Goal: Transaction & Acquisition: Purchase product/service

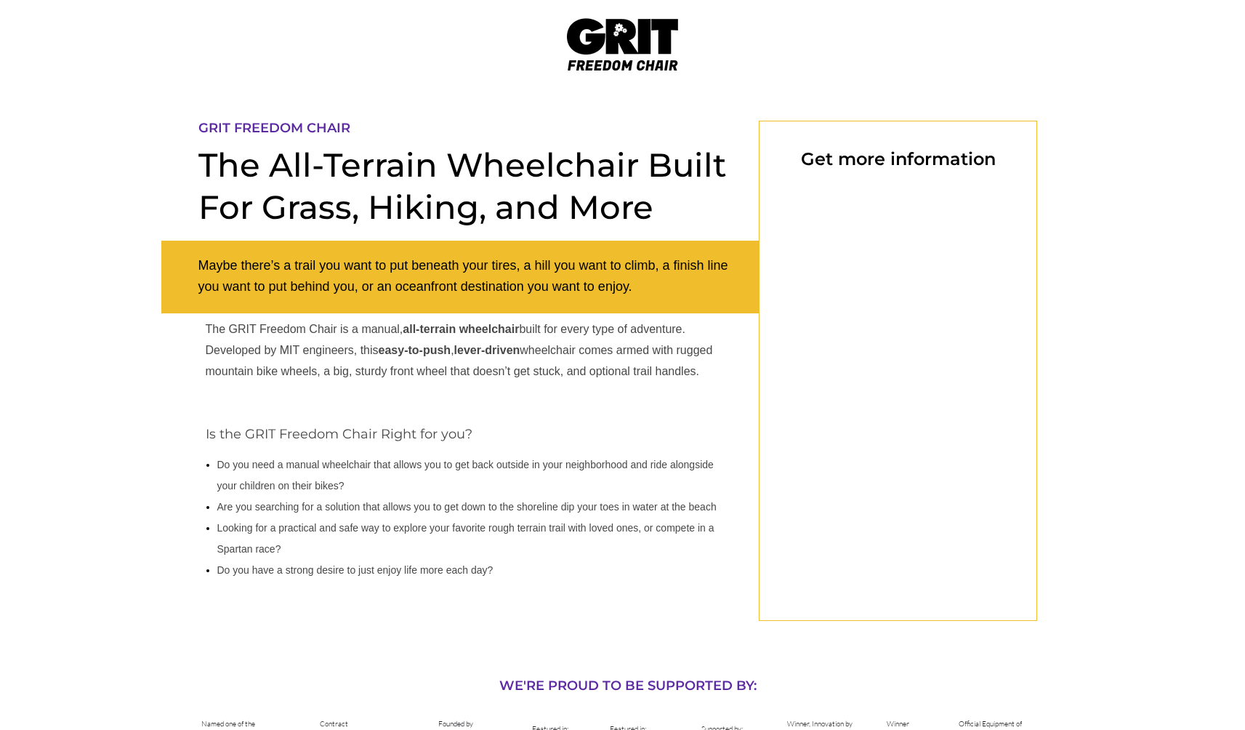
select select "CA"
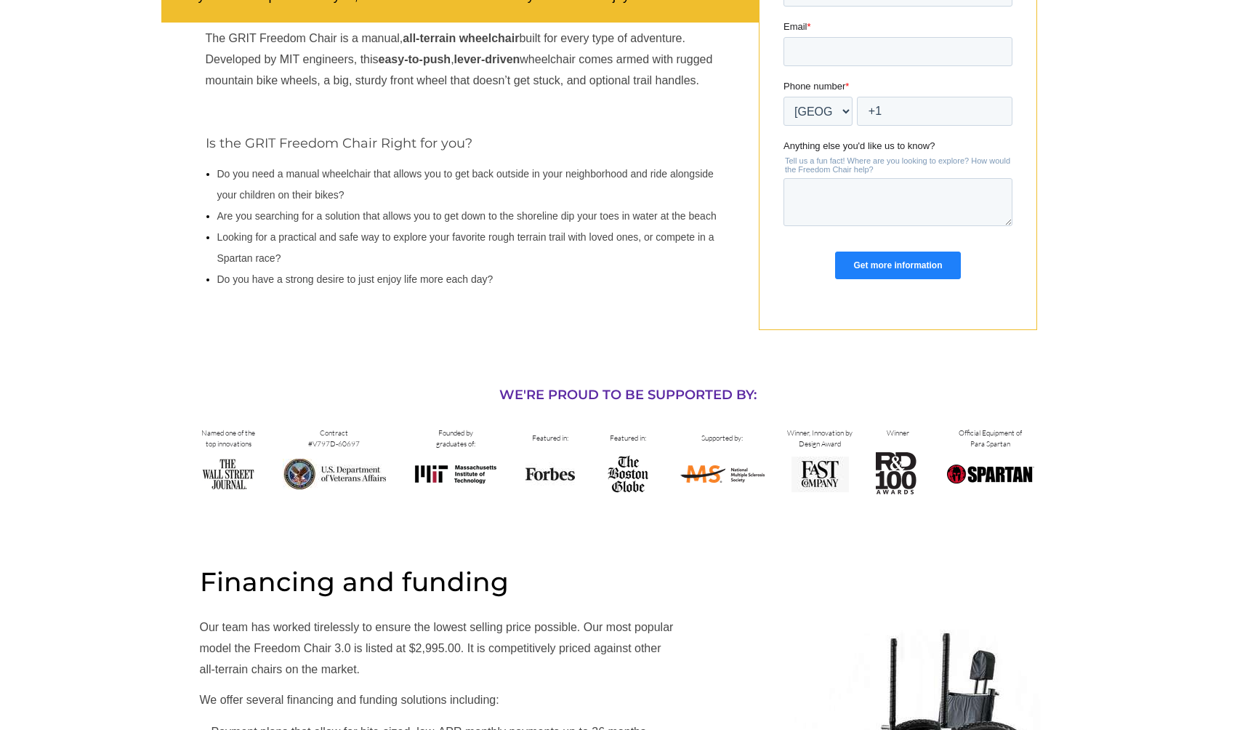
scroll to position [363, 0]
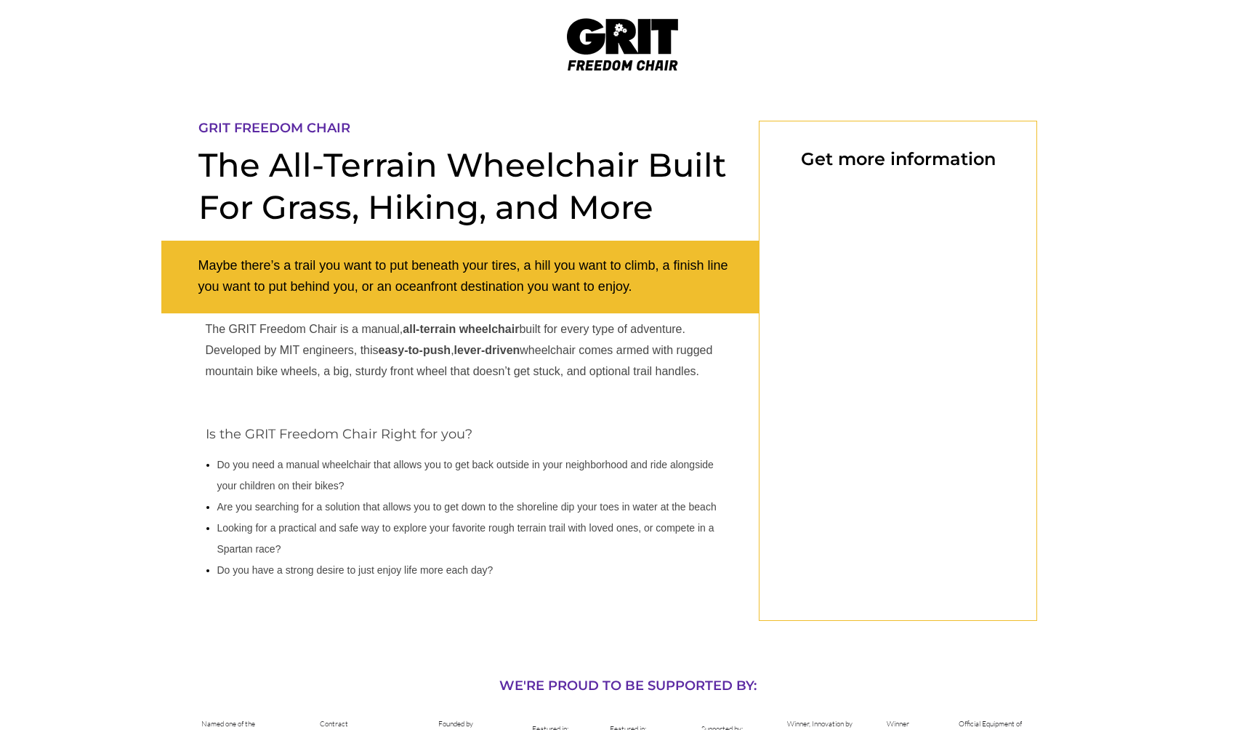
select select "CA"
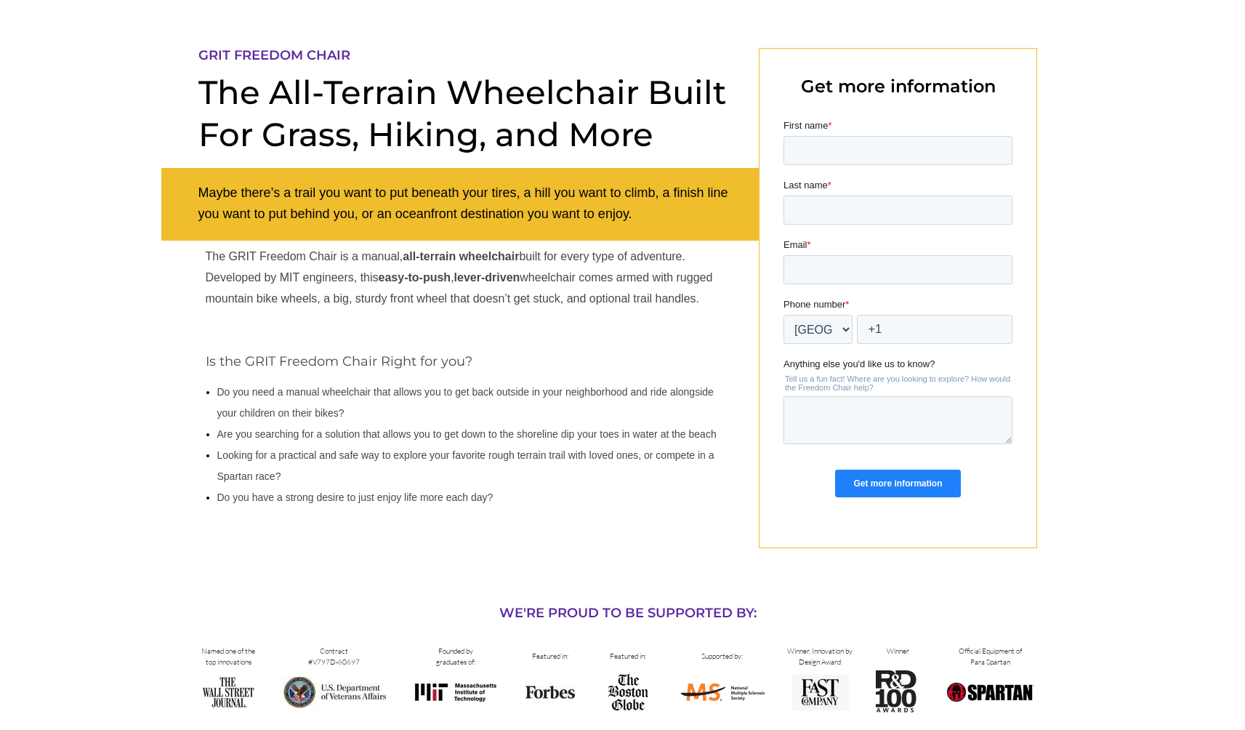
scroll to position [145, 0]
